Goal: Navigation & Orientation: Understand site structure

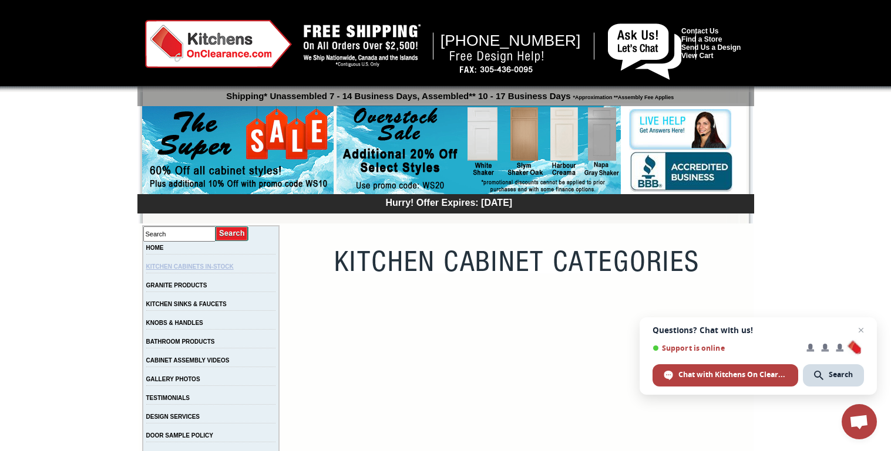
click at [200, 267] on link "KITCHEN CABINETS IN-STOCK" at bounding box center [189, 267] width 87 height 6
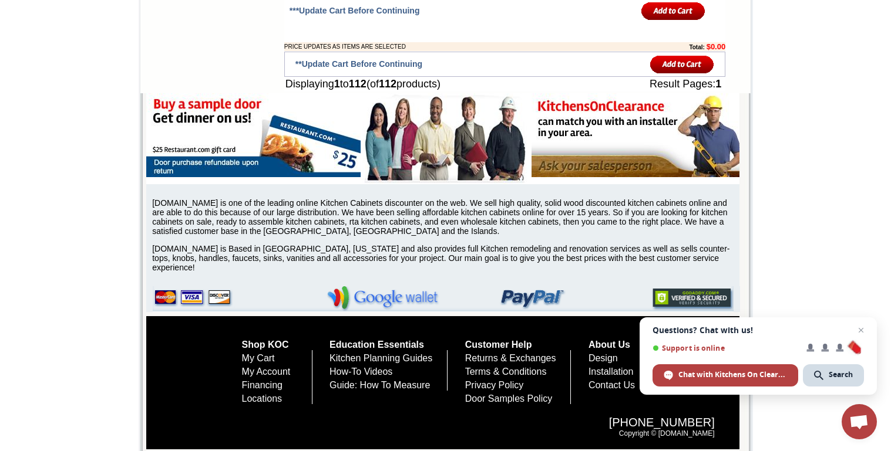
scroll to position [4821, 0]
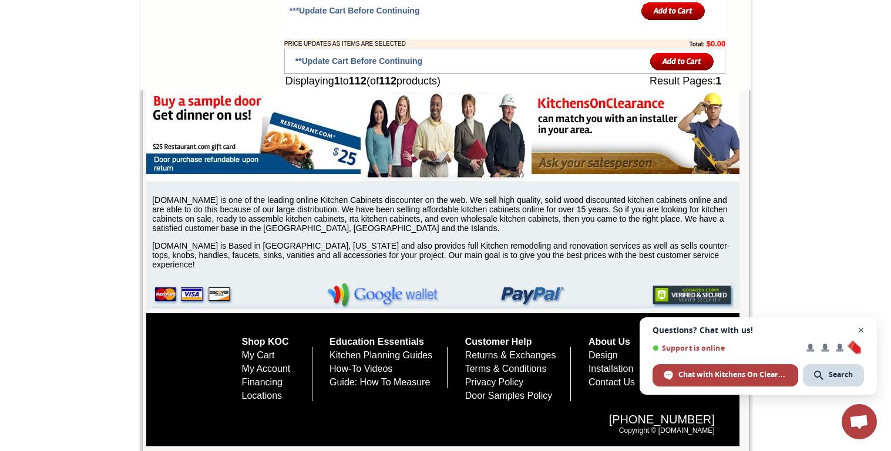
click at [858, 329] on span "Open chat" at bounding box center [861, 330] width 15 height 15
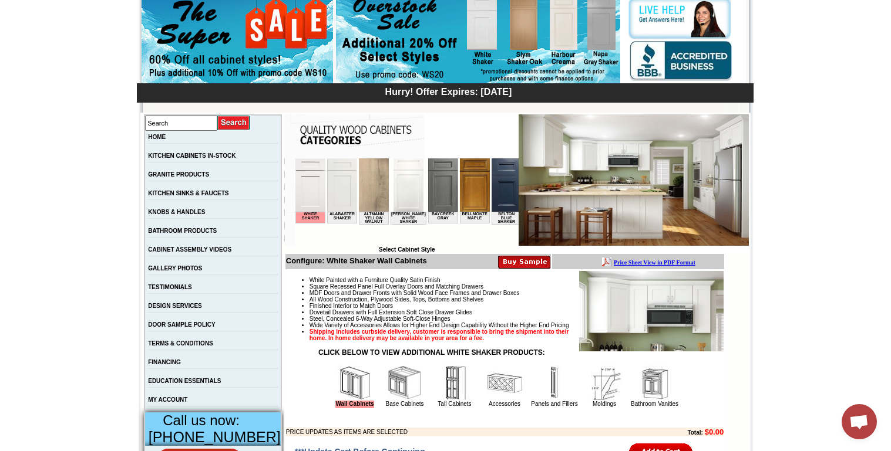
scroll to position [101, 0]
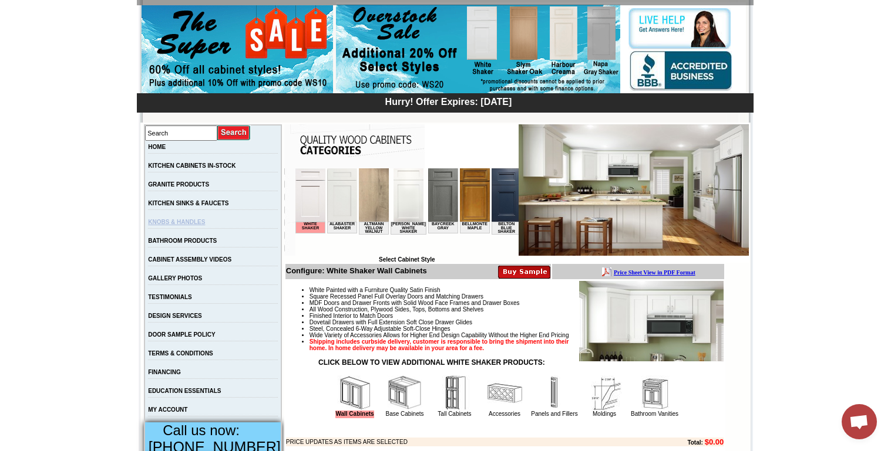
click at [193, 223] on link "KNOBS & HANDLES" at bounding box center [176, 222] width 57 height 6
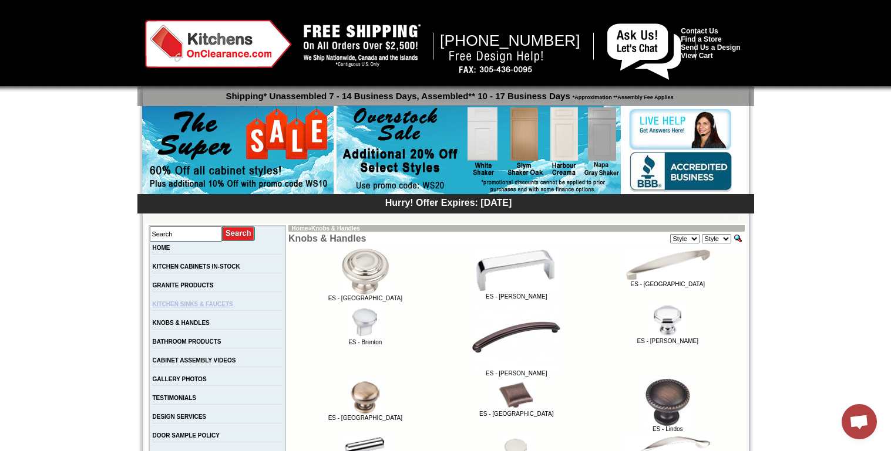
click at [221, 306] on link "KITCHEN SINKS & FAUCETS" at bounding box center [193, 304] width 80 height 6
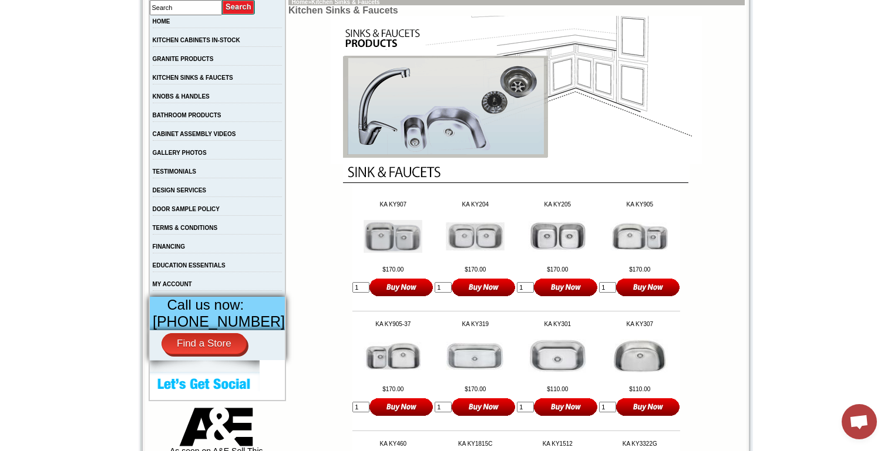
scroll to position [174, 0]
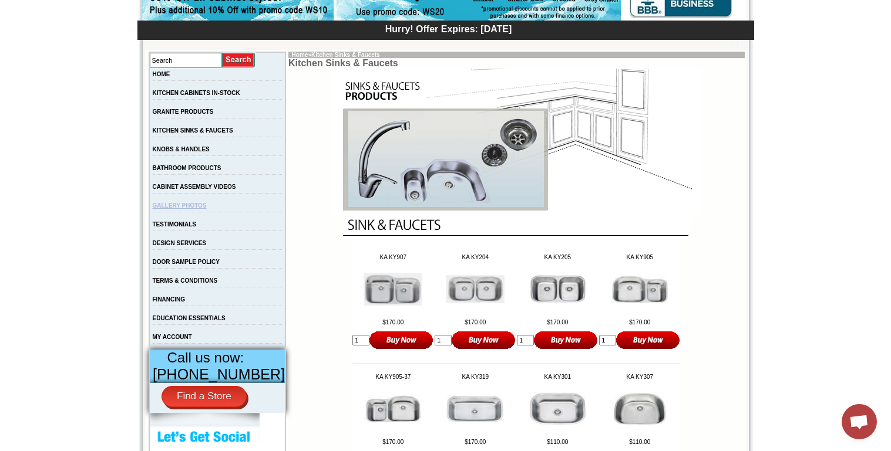
click at [197, 208] on link "GALLERY PHOTOS" at bounding box center [180, 206] width 54 height 6
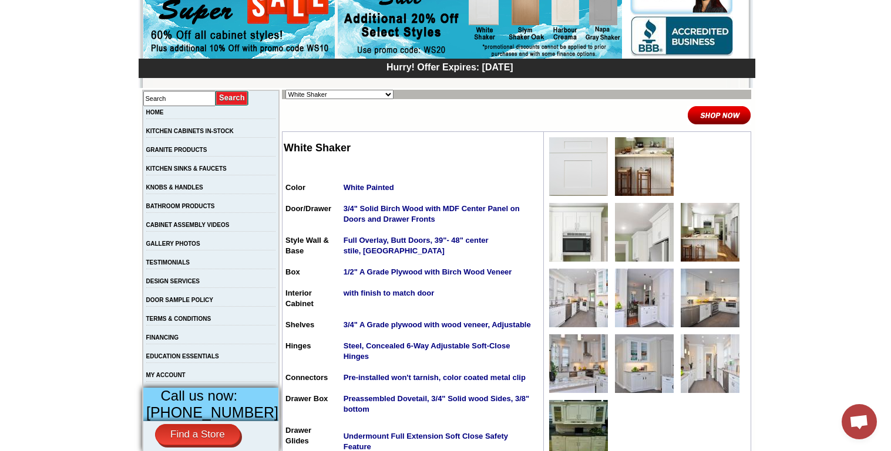
scroll to position [160, 0]
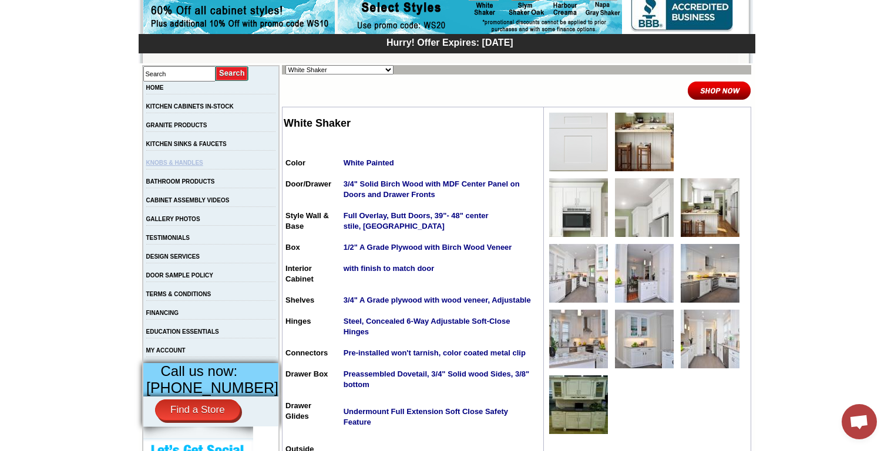
click at [194, 164] on link "KNOBS & HANDLES" at bounding box center [174, 163] width 57 height 6
